Goal: Task Accomplishment & Management: Manage account settings

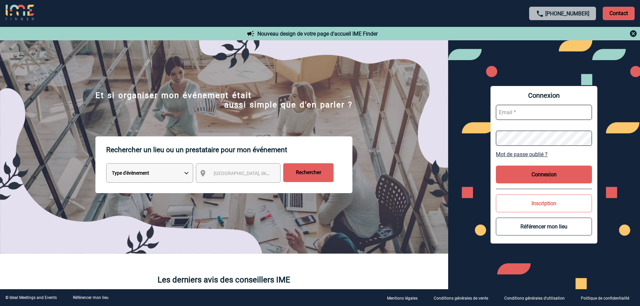
type input "[EMAIL_ADDRESS][DOMAIN_NAME]"
click at [550, 177] on button "Connexion" at bounding box center [544, 175] width 96 height 18
type input "[EMAIL_ADDRESS][DOMAIN_NAME]"
click at [555, 171] on button "Connexion" at bounding box center [544, 175] width 96 height 18
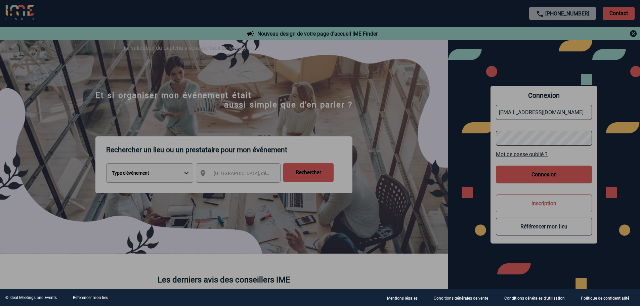
click at [555, 171] on div at bounding box center [320, 153] width 640 height 306
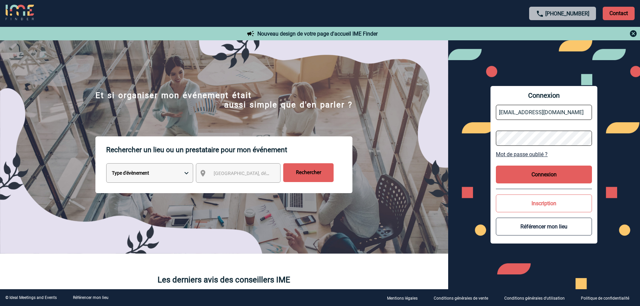
click at [555, 171] on button "Connexion" at bounding box center [544, 175] width 96 height 18
type input "[EMAIL_ADDRESS][DOMAIN_NAME]"
click at [538, 167] on button "Connexion" at bounding box center [544, 175] width 96 height 18
